Goal: Go to known website: Access a specific website the user already knows

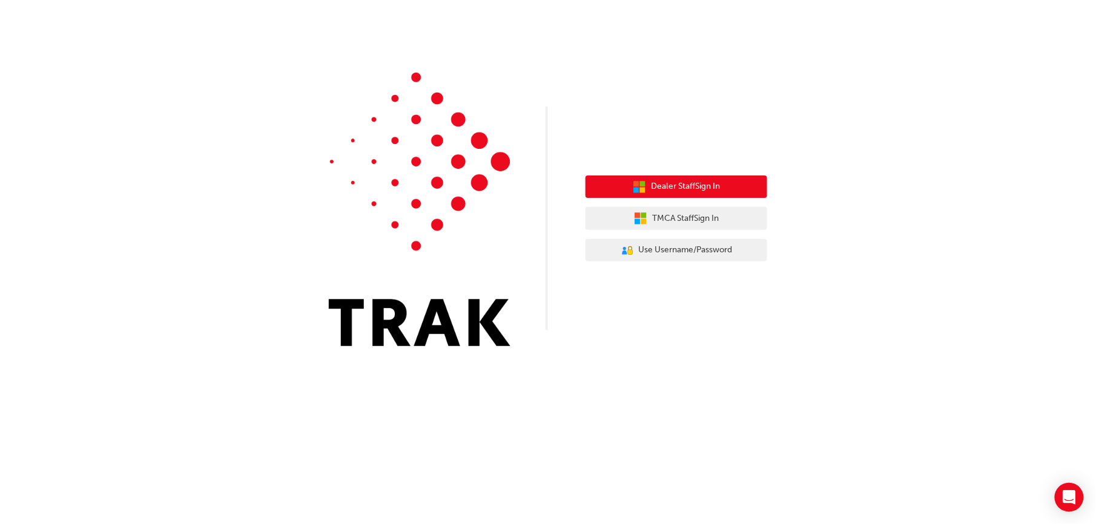
click at [647, 182] on button "Dealer Staff Sign In" at bounding box center [677, 187] width 182 height 23
